Goal: Task Accomplishment & Management: Manage account settings

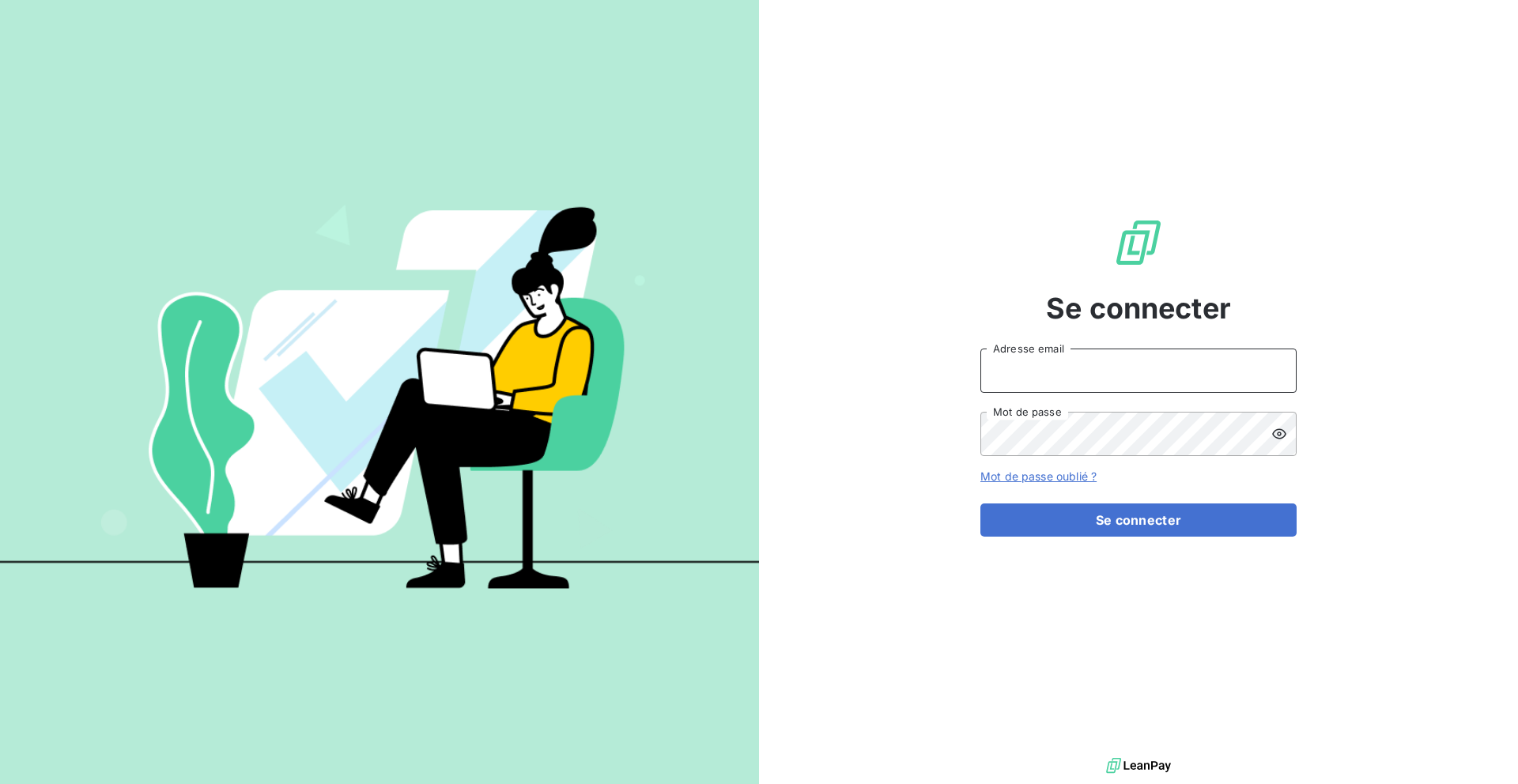
click at [1035, 365] on input "Adresse email" at bounding box center [1138, 370] width 317 height 44
paste input "equipproguadeloupe"
type input "admin@equipproguadeloupe"
click at [980, 504] on button "Se connecter" at bounding box center [1138, 520] width 317 height 34
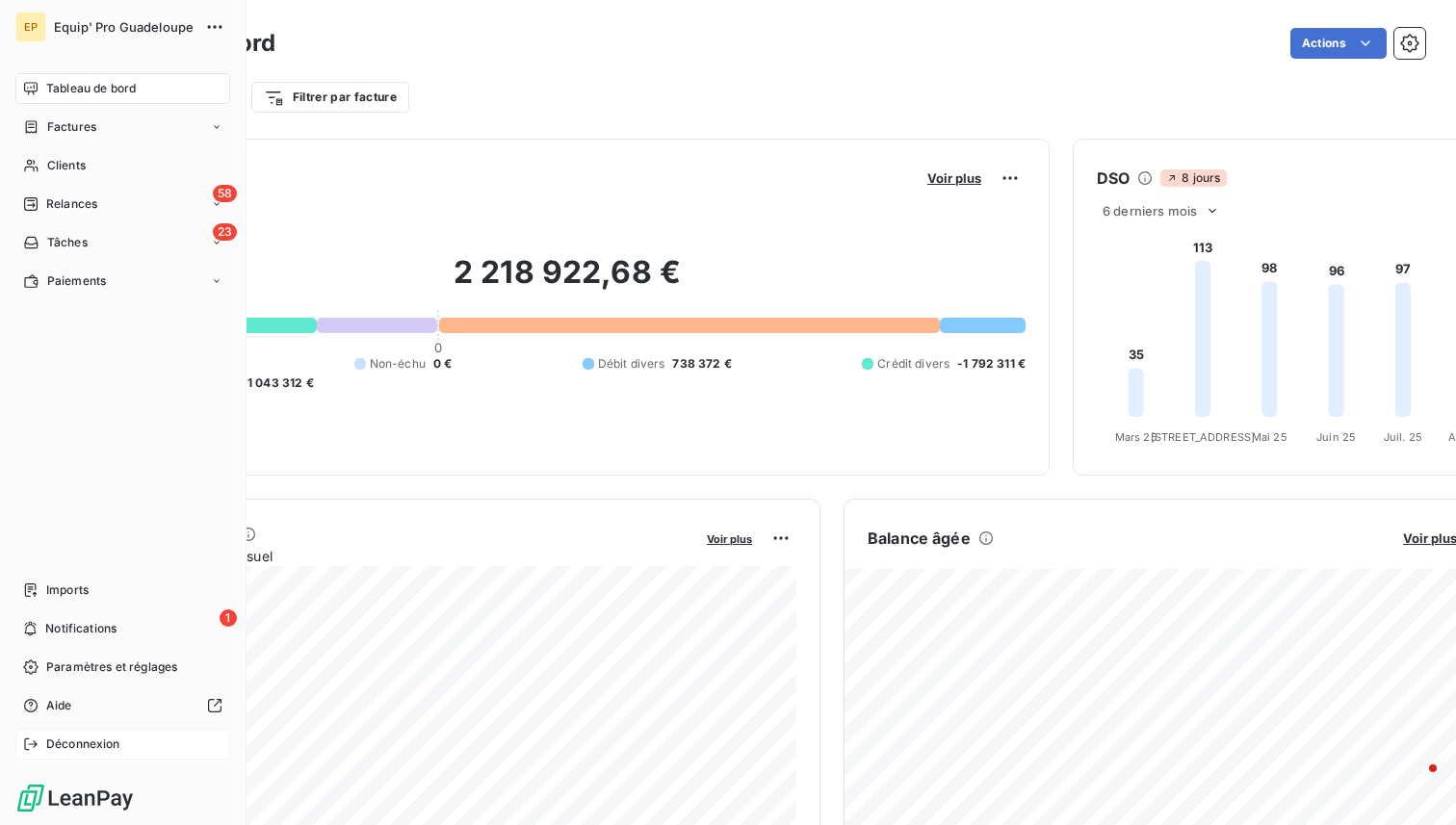
click at [27, 743] on icon at bounding box center [30, 743] width 15 height 15
